Goal: Book appointment/travel/reservation

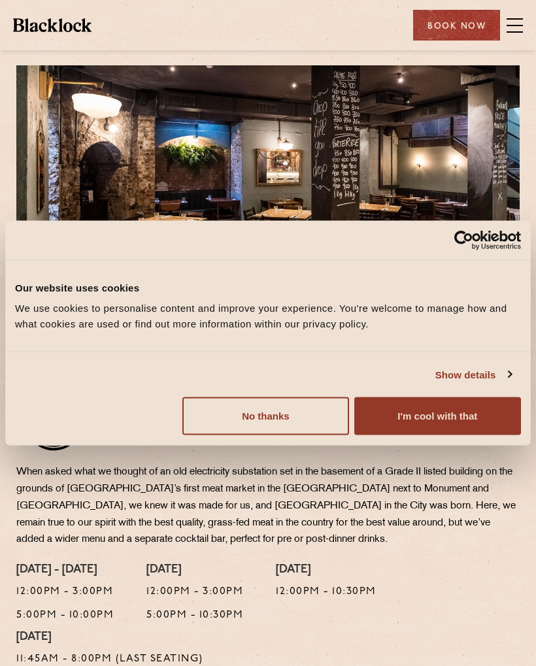
click at [448, 415] on button "I'm cool with that" at bounding box center [437, 416] width 167 height 38
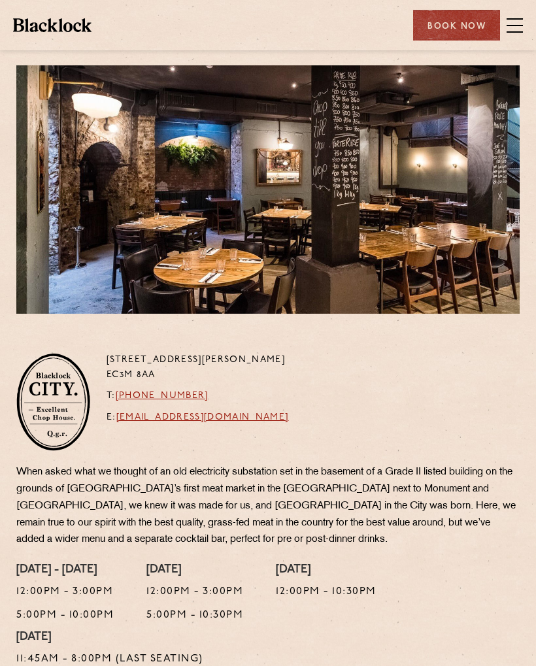
click at [499, 11] on div "Book Now" at bounding box center [456, 25] width 87 height 31
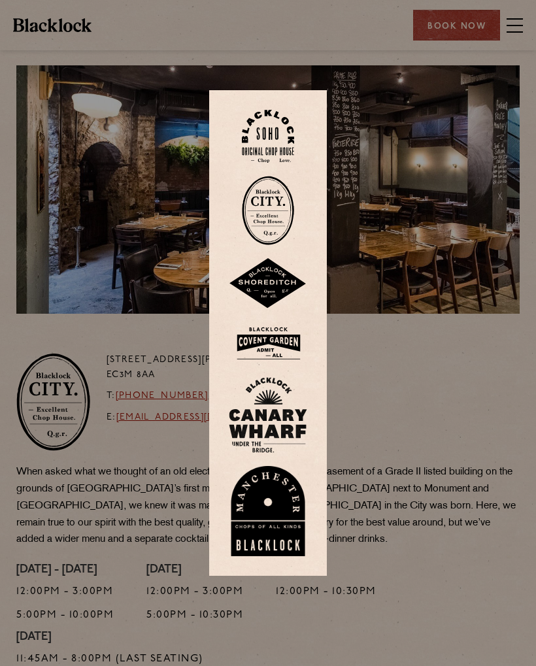
click at [359, 368] on div at bounding box center [268, 333] width 536 height 666
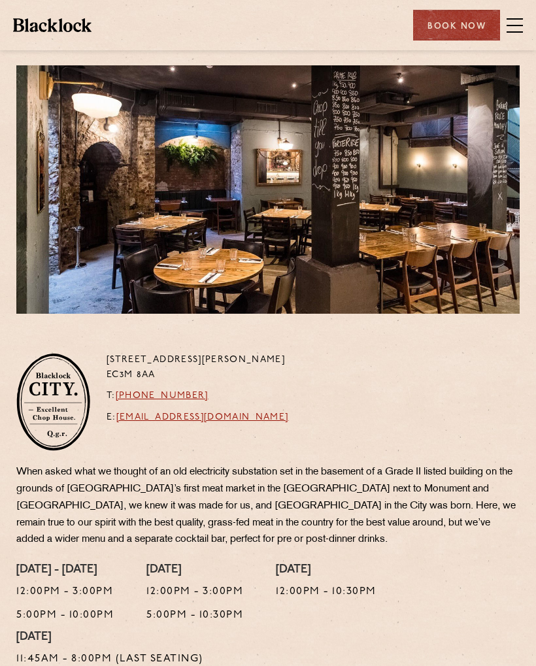
click at [522, 20] on span at bounding box center [515, 26] width 16 height 20
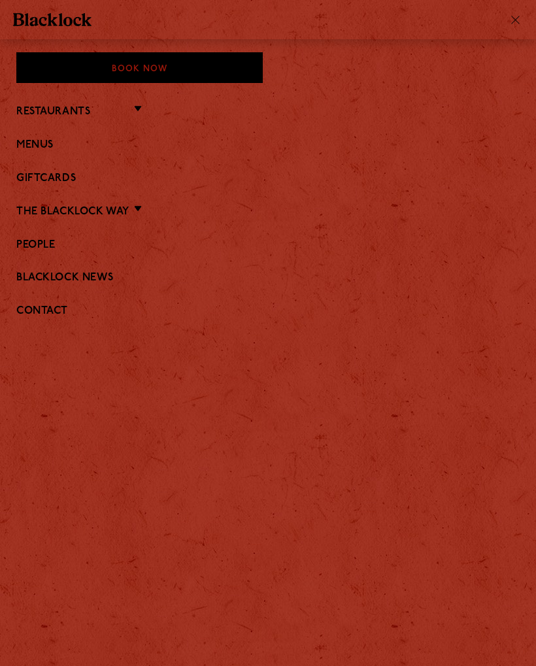
click at [59, 149] on link "Menus" at bounding box center [267, 145] width 503 height 12
click at [63, 139] on link "Menus" at bounding box center [267, 145] width 503 height 12
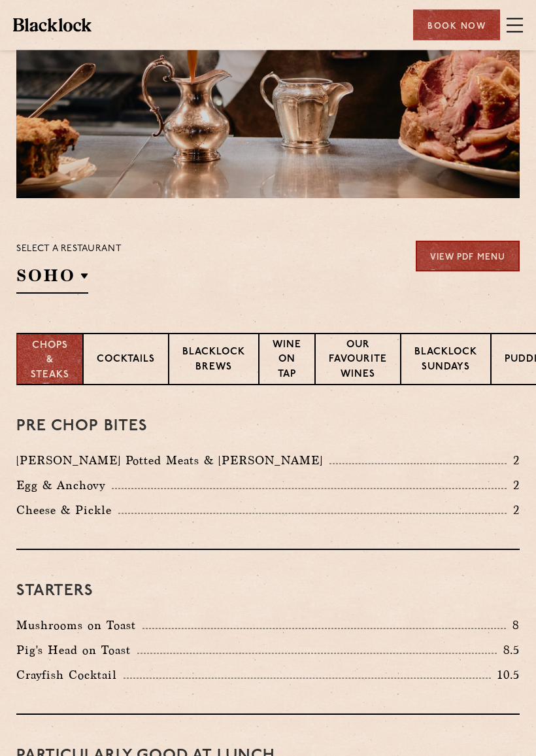
scroll to position [126, 0]
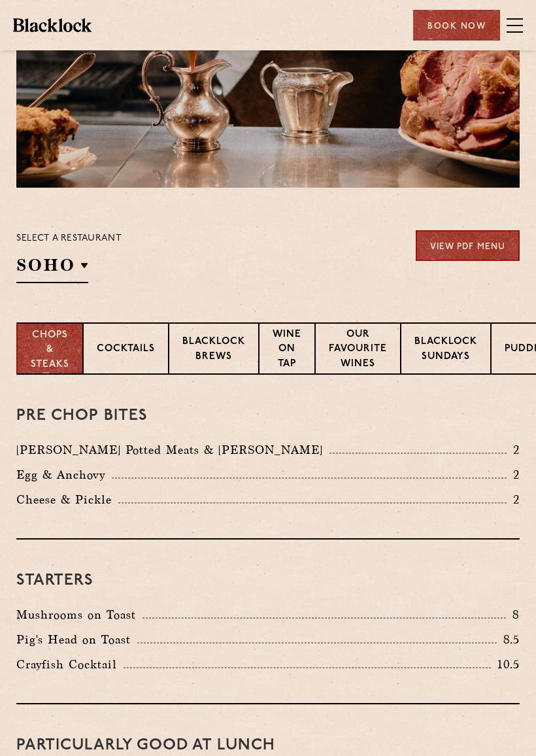
click at [139, 351] on p "Cocktails" at bounding box center [126, 350] width 58 height 16
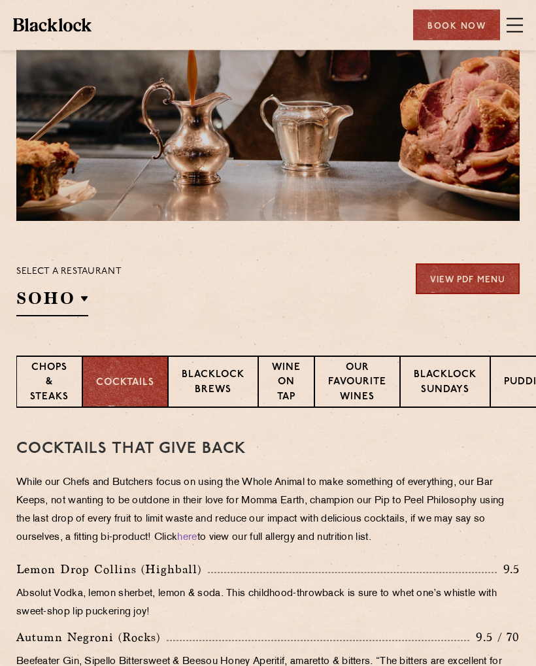
scroll to position [0, 0]
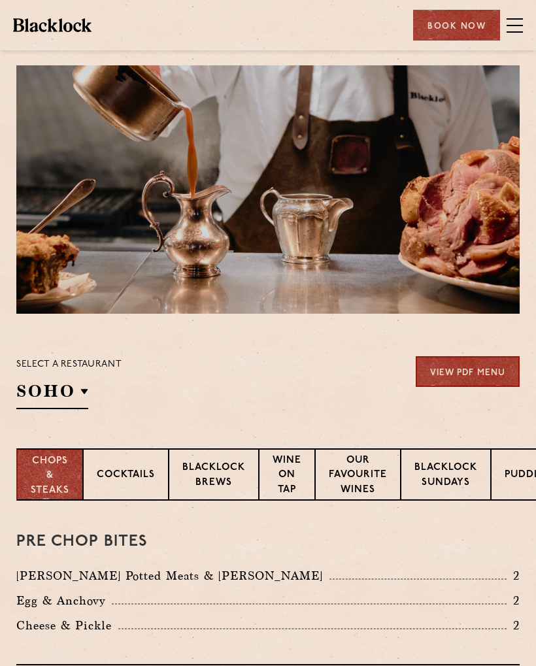
click at [61, 477] on p "Chops & Steaks" at bounding box center [50, 476] width 39 height 44
click at [60, 476] on p "Chops & Steaks" at bounding box center [50, 476] width 39 height 44
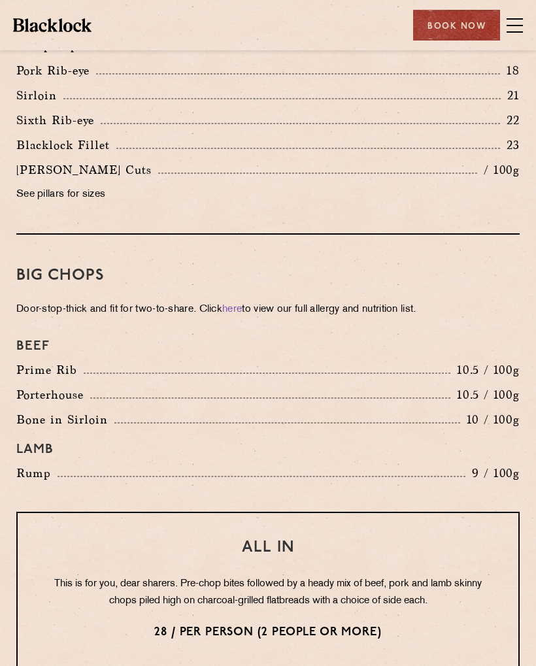
scroll to position [1470, 0]
